Goal: Entertainment & Leisure: Consume media (video, audio)

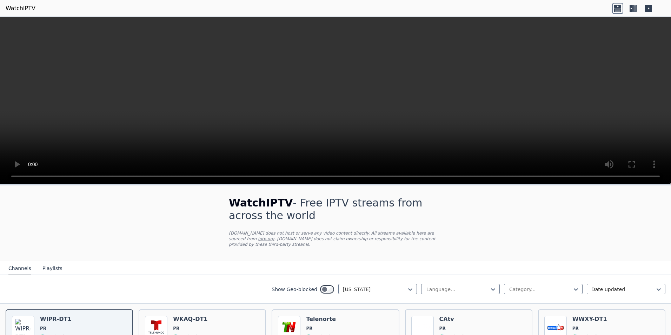
click at [399, 104] on video at bounding box center [335, 100] width 671 height 167
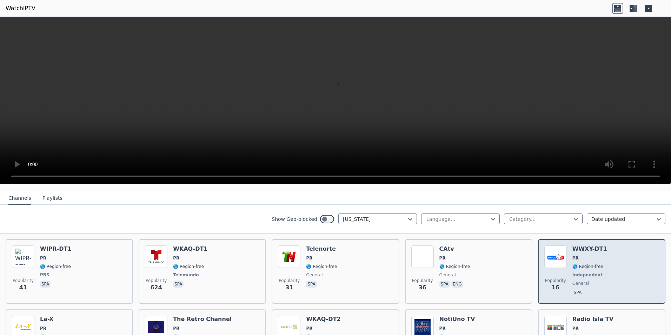
scroll to position [105, 0]
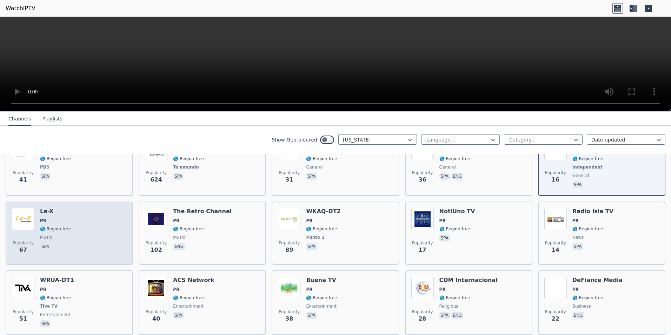
click at [81, 223] on div "Popularity 67 La-X PR 🌎 Region-free music spa" at bounding box center [69, 233] width 115 height 51
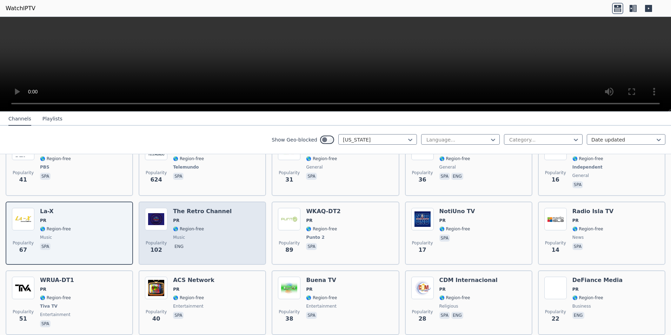
click at [179, 243] on p "eng" at bounding box center [179, 246] width 12 height 7
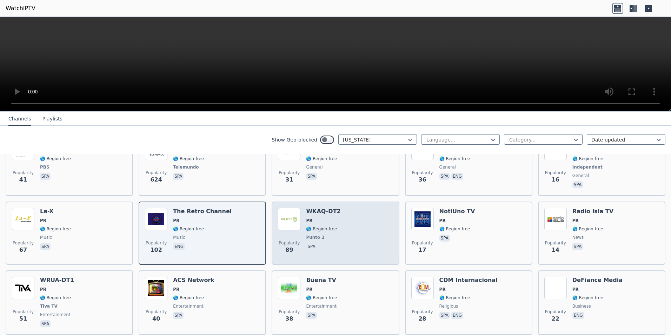
click at [325, 243] on span "spa" at bounding box center [323, 247] width 34 height 8
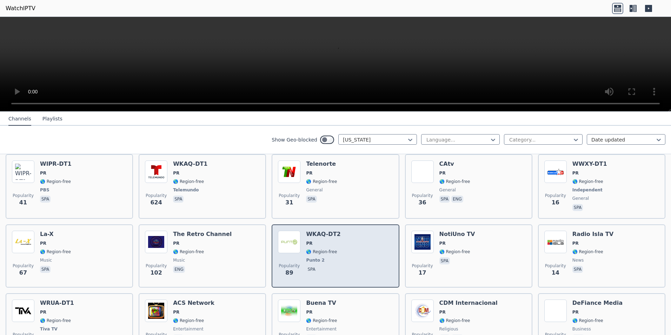
scroll to position [70, 0]
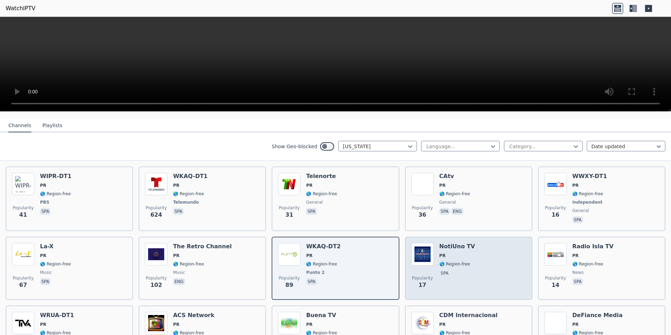
click at [475, 261] on div "Popularity 17 NotiUno TV PR 🌎 Region-free spa" at bounding box center [468, 268] width 115 height 51
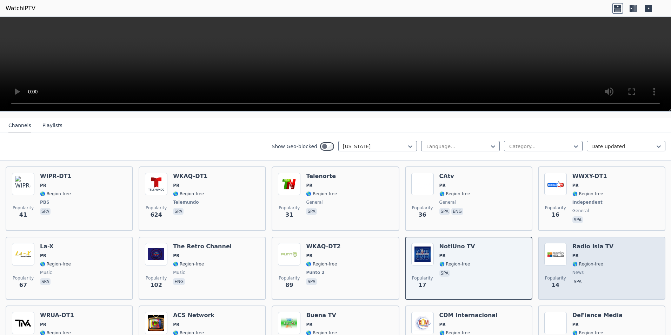
click at [586, 270] on span "news" at bounding box center [592, 273] width 41 height 6
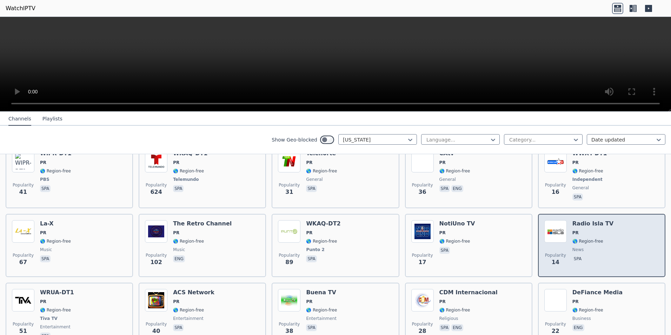
scroll to position [105, 0]
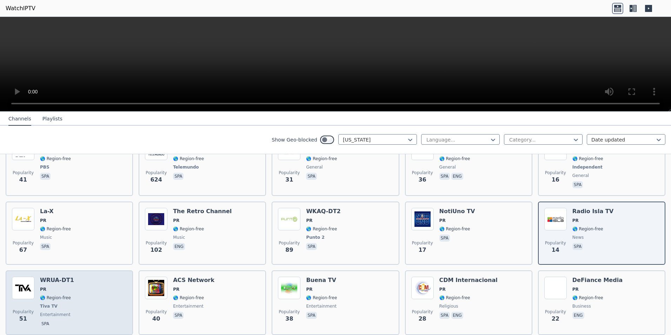
click at [75, 300] on div "Popularity 51 WRUA-DT1 PR 🌎 Region-free Tiva TV entertainment spa" at bounding box center [69, 303] width 115 height 52
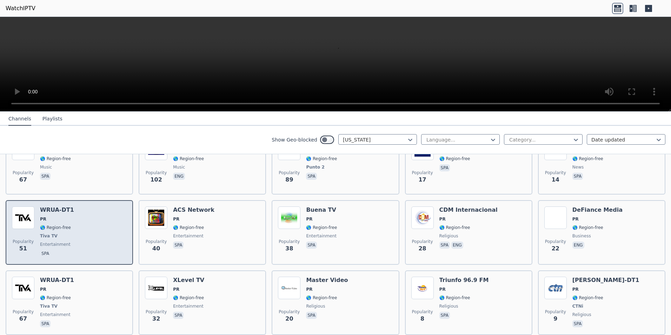
scroll to position [211, 0]
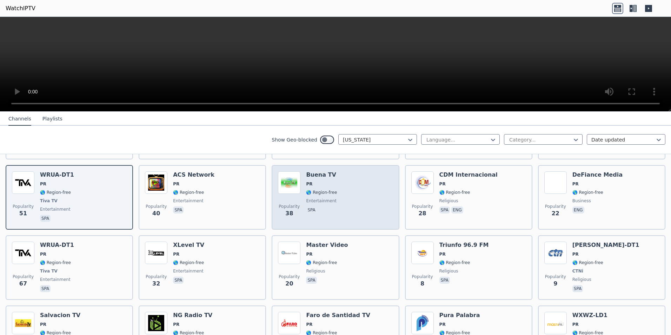
click at [340, 204] on div "Popularity 38 Buena TV PR 🌎 Region-free entertainment spa" at bounding box center [335, 197] width 115 height 52
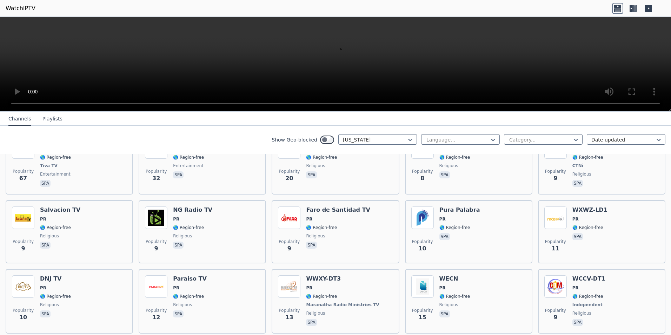
scroll to position [338, 0]
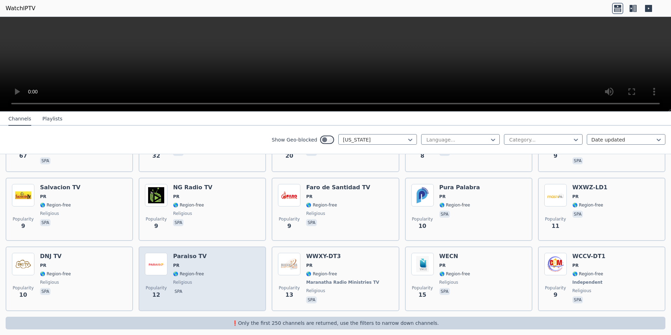
click at [214, 269] on div "Popularity 12 Paraiso TV PR 🌎 Region-free religious spa" at bounding box center [202, 279] width 115 height 52
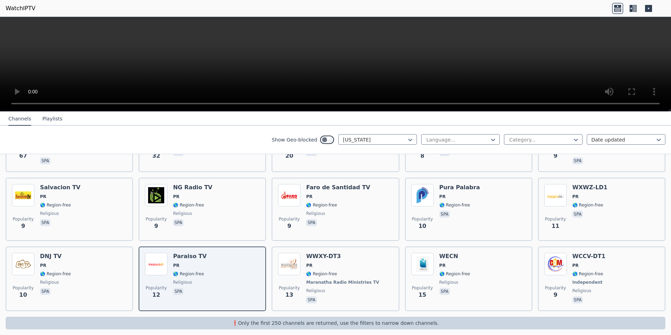
click at [510, 123] on nav "Channels Playlists" at bounding box center [335, 119] width 671 height 14
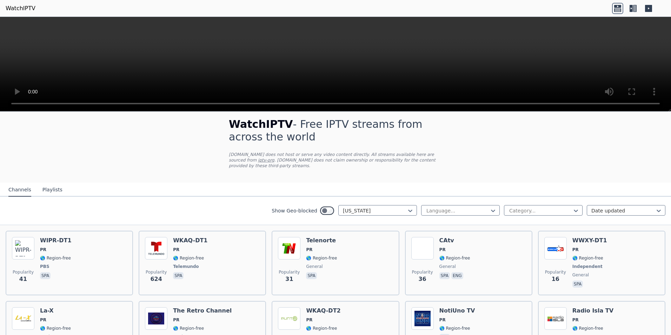
scroll to position [0, 0]
